Goal: Task Accomplishment & Management: Manage account settings

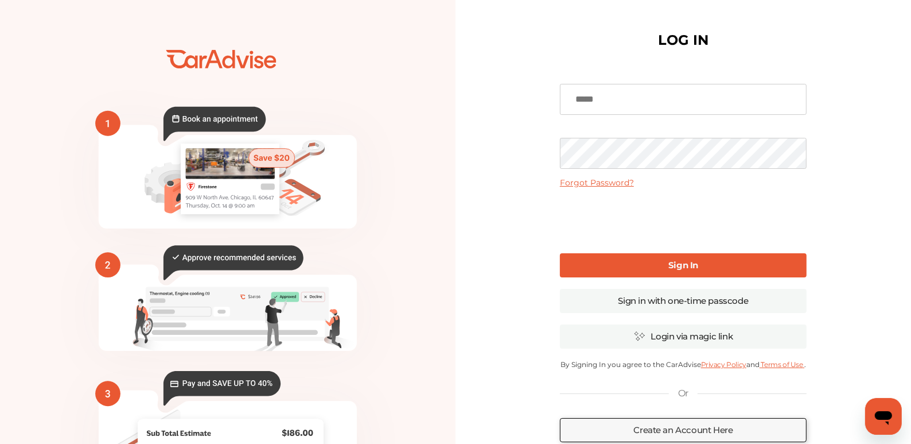
click at [645, 99] on input at bounding box center [683, 99] width 247 height 31
type input "**********"
click at [613, 181] on link "Forgot Password?" at bounding box center [597, 182] width 74 height 10
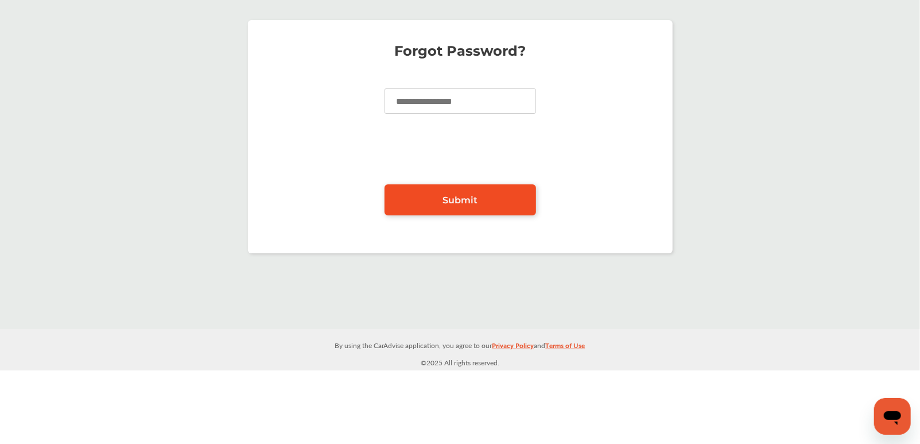
click at [484, 197] on link "Submit" at bounding box center [461, 199] width 152 height 31
click at [440, 101] on input at bounding box center [461, 100] width 152 height 25
type input "**********"
click at [479, 198] on link "Submit" at bounding box center [461, 199] width 152 height 31
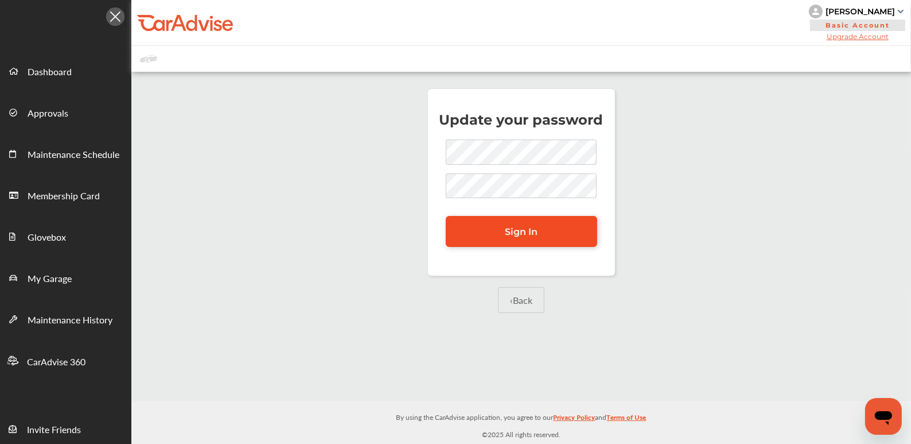
click at [523, 230] on span "Sign In" at bounding box center [521, 231] width 33 height 11
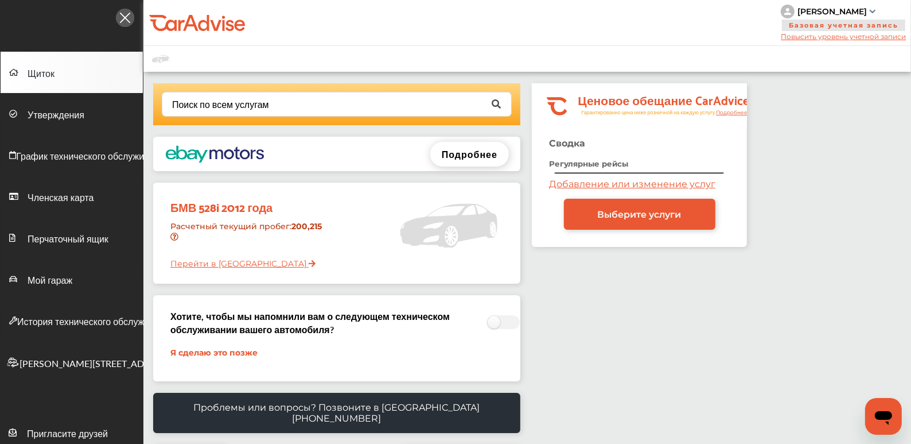
click at [204, 262] on font "Перейти в Гараж" at bounding box center [238, 263] width 136 height 10
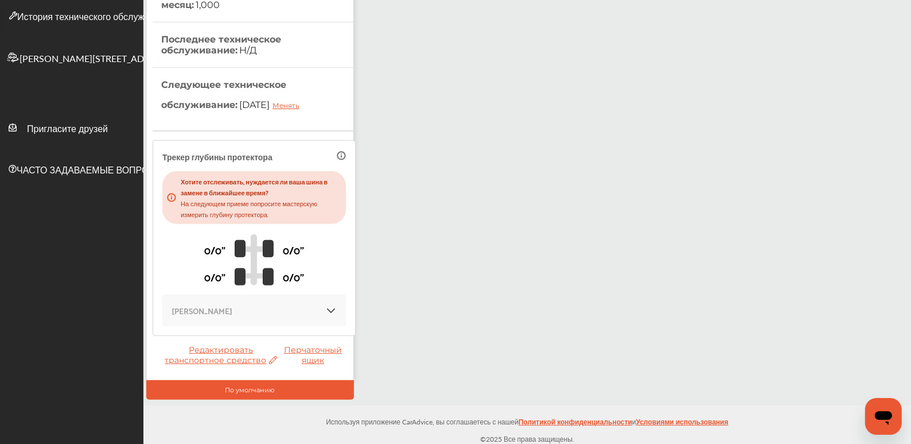
scroll to position [305, 0]
click at [81, 170] on font "ЧАСТО ЗАДАВАЕМЫЕ ВОПРОСЫ" at bounding box center [90, 169] width 147 height 13
click at [499, 123] on div "Мой гараж Добавить транспортное средство БМВ 528i 2012 года VIN : WBAXG5C59CDX0…" at bounding box center [527, 86] width 768 height 638
click at [325, 347] on link "Перчаточный ящик" at bounding box center [316, 354] width 64 height 21
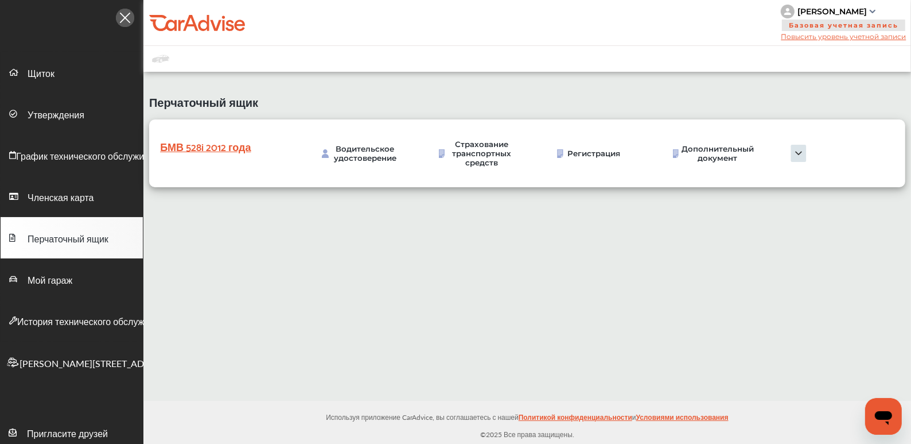
click at [798, 147] on img at bounding box center [798, 153] width 57 height 17
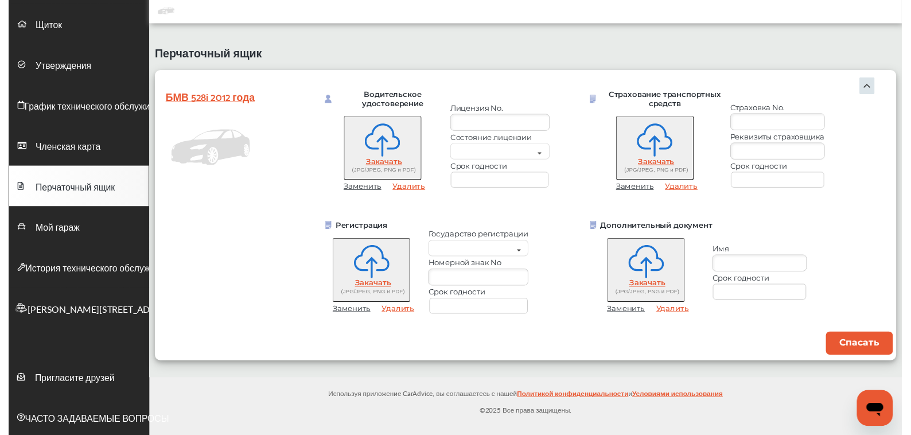
scroll to position [50, 0]
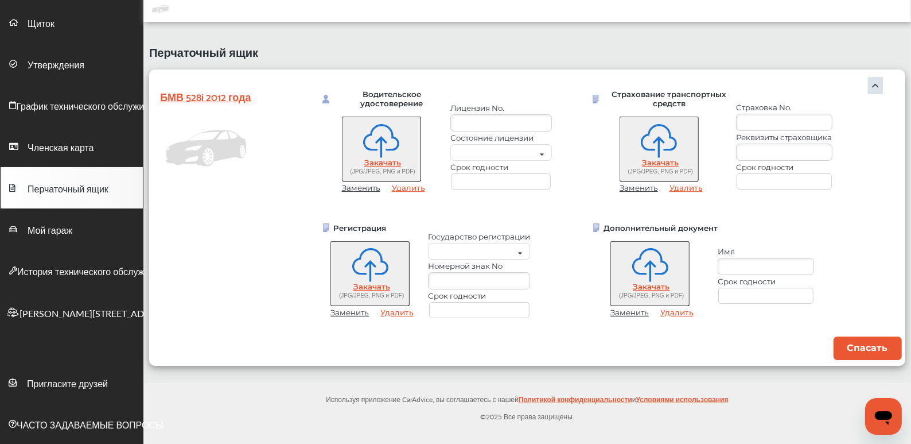
click at [872, 84] on img at bounding box center [875, 85] width 17 height 17
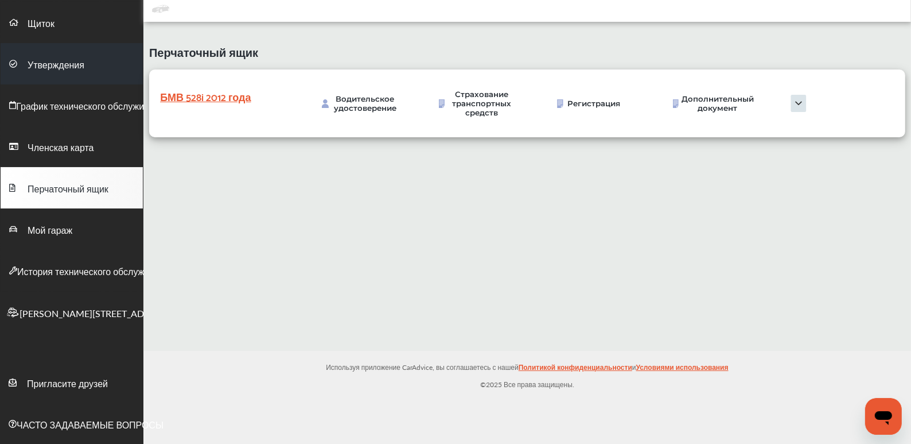
click at [59, 66] on span "Утверждения" at bounding box center [56, 65] width 57 height 15
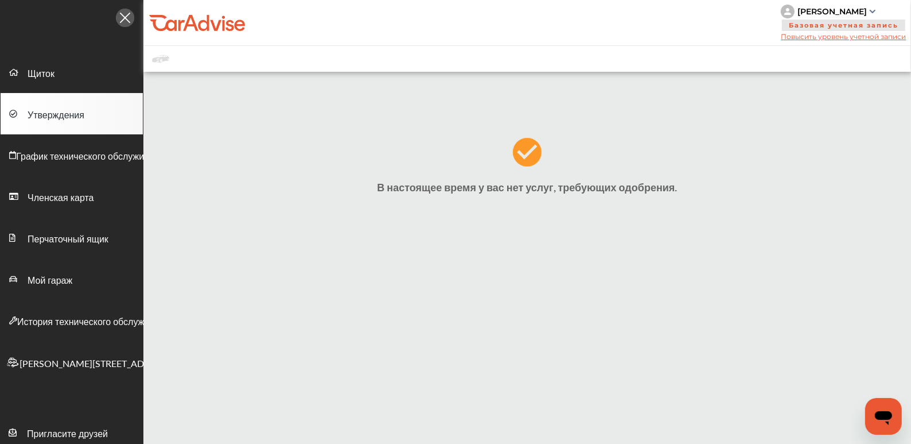
drag, startPoint x: 415, startPoint y: 308, endPoint x: 308, endPoint y: 297, distance: 107.3
click at [308, 297] on div "В настоящее время у вас нет услуг, требующих одобрения." at bounding box center [527, 299] width 768 height 444
click at [870, 11] on img at bounding box center [873, 11] width 6 height 3
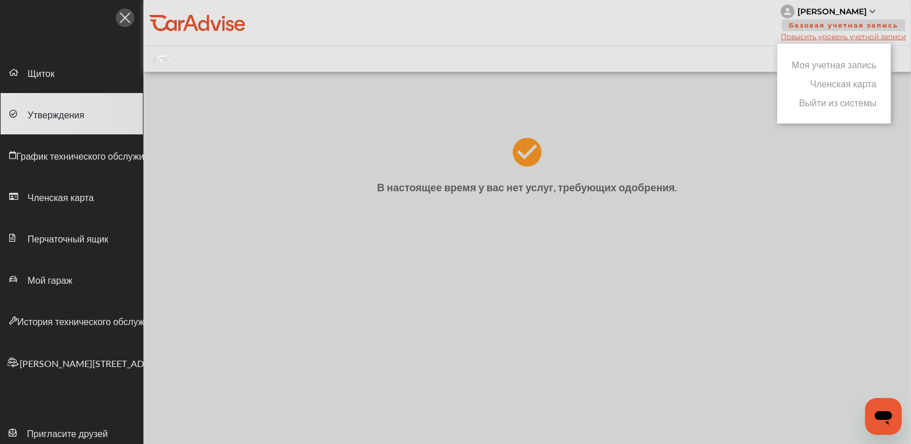
click at [851, 84] on link "Членская карта" at bounding box center [844, 83] width 67 height 13
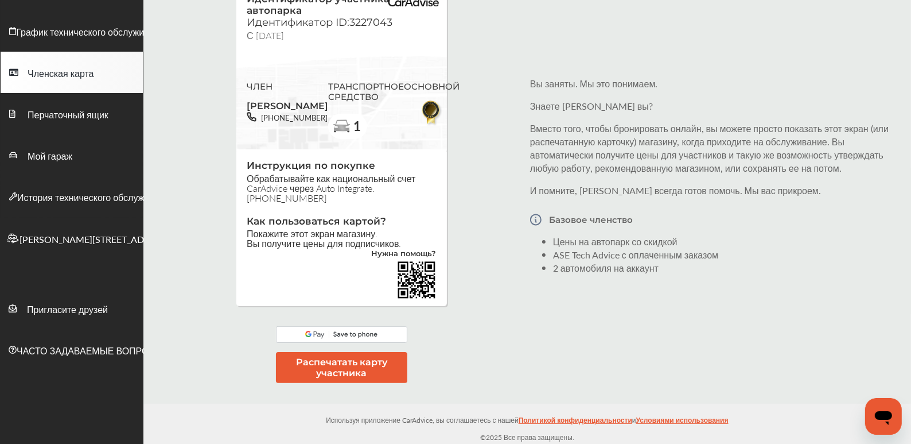
scroll to position [128, 0]
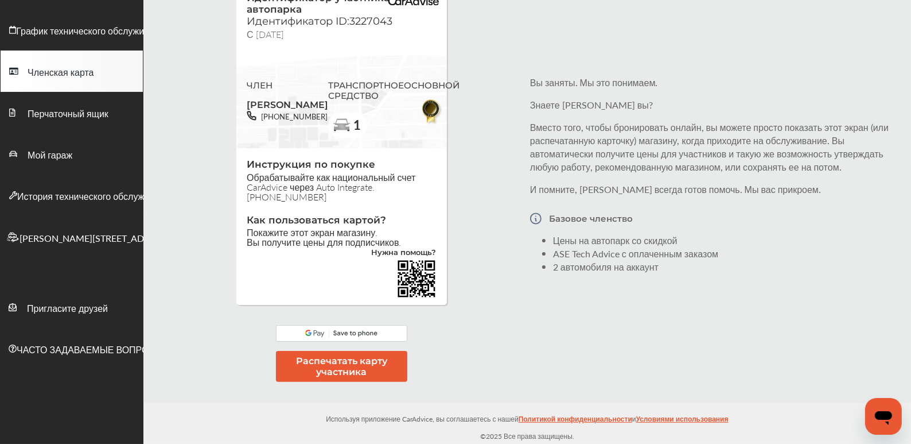
click at [420, 250] on link "Нужна помощь?" at bounding box center [404, 254] width 65 height 10
click at [454, 360] on div "Идентификатор участника автопарка Идентификатор ID:3227043 С 25 сентября ЧЛЕН г…" at bounding box center [527, 174] width 768 height 444
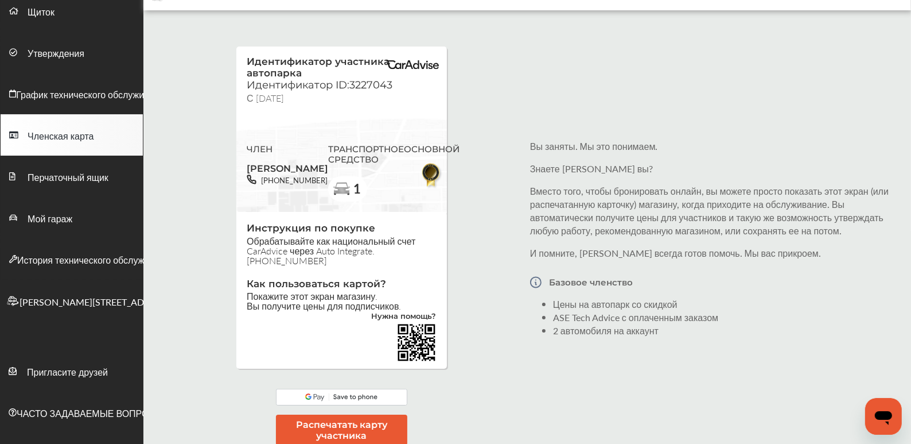
scroll to position [13, 0]
